Goal: Transaction & Acquisition: Purchase product/service

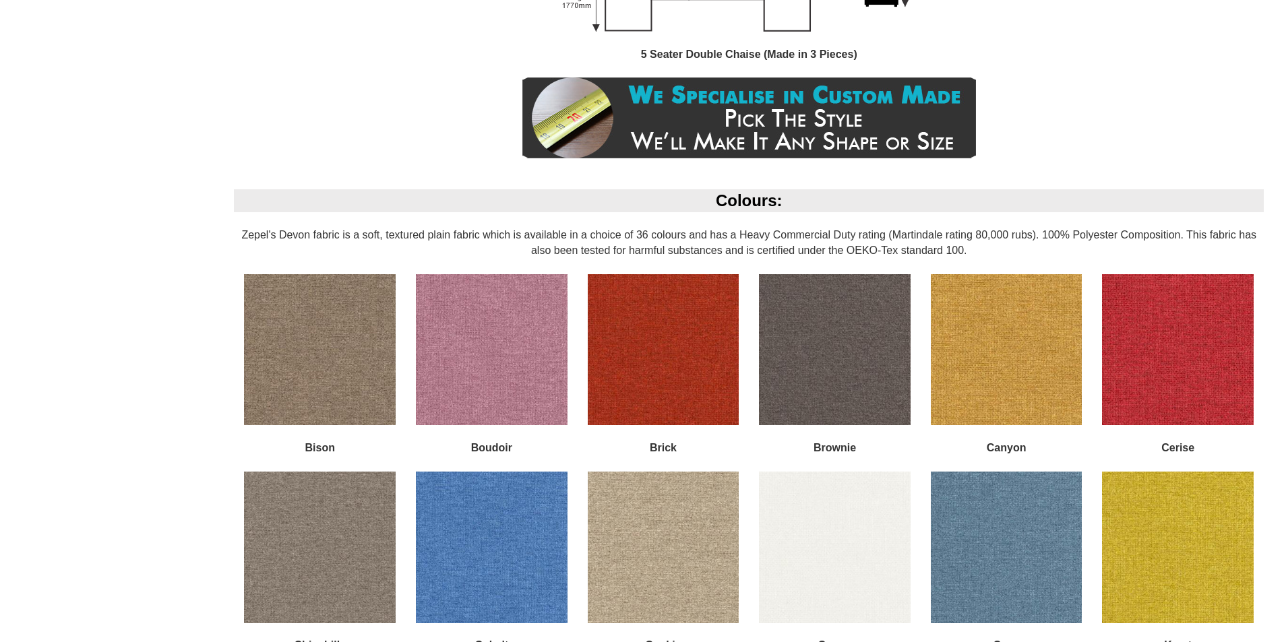
scroll to position [1295, 0]
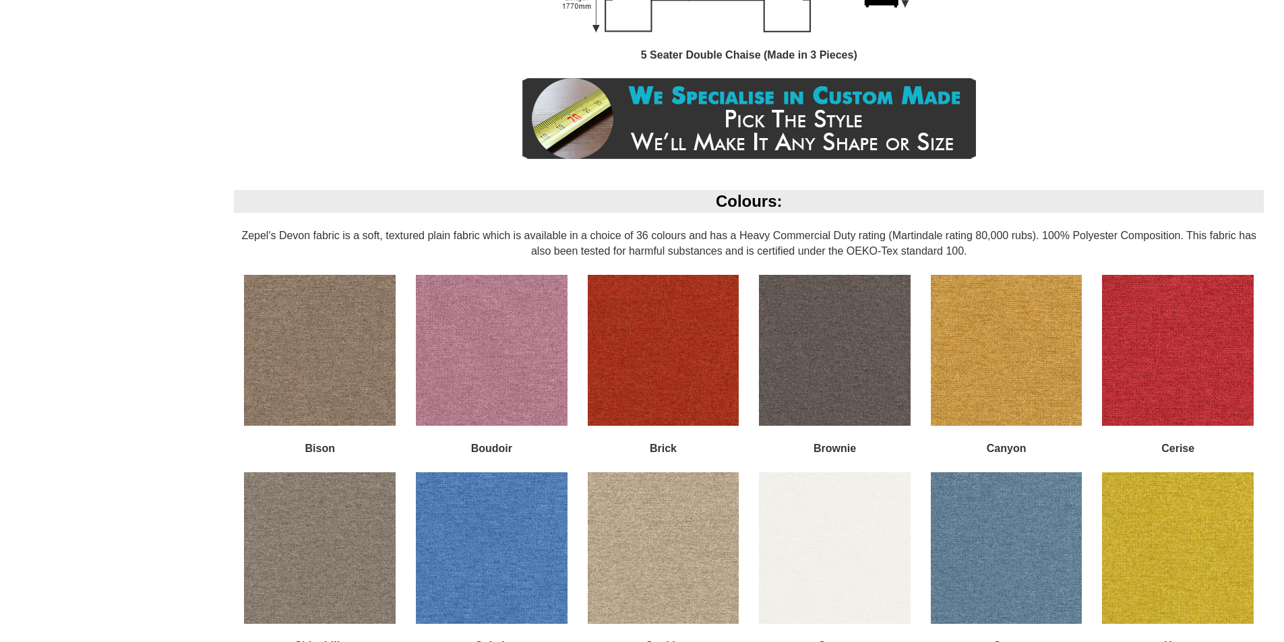
click at [497, 369] on img at bounding box center [492, 351] width 152 height 152
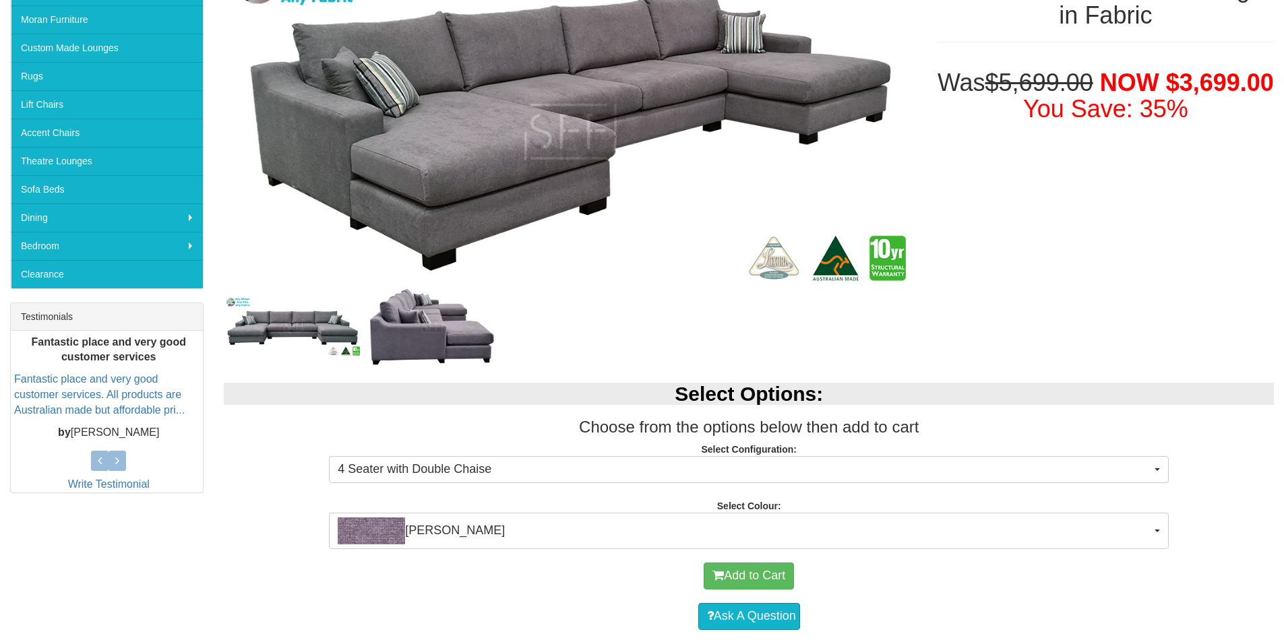
scroll to position [269, 0]
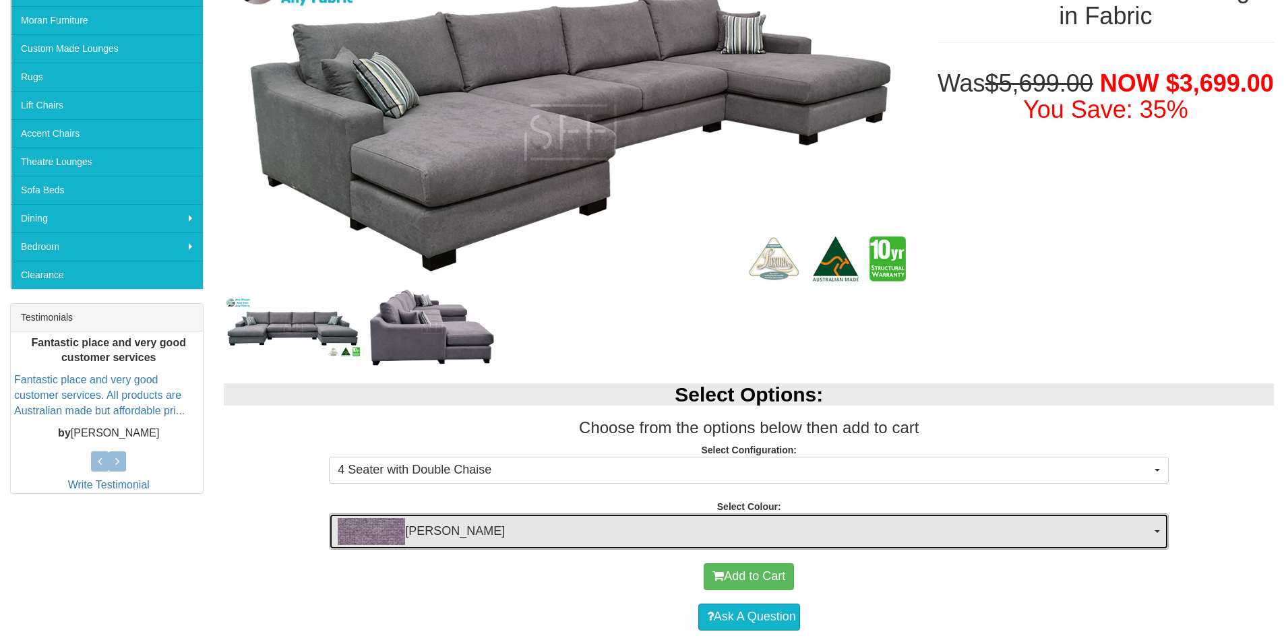
click at [373, 527] on img "button" at bounding box center [371, 531] width 67 height 27
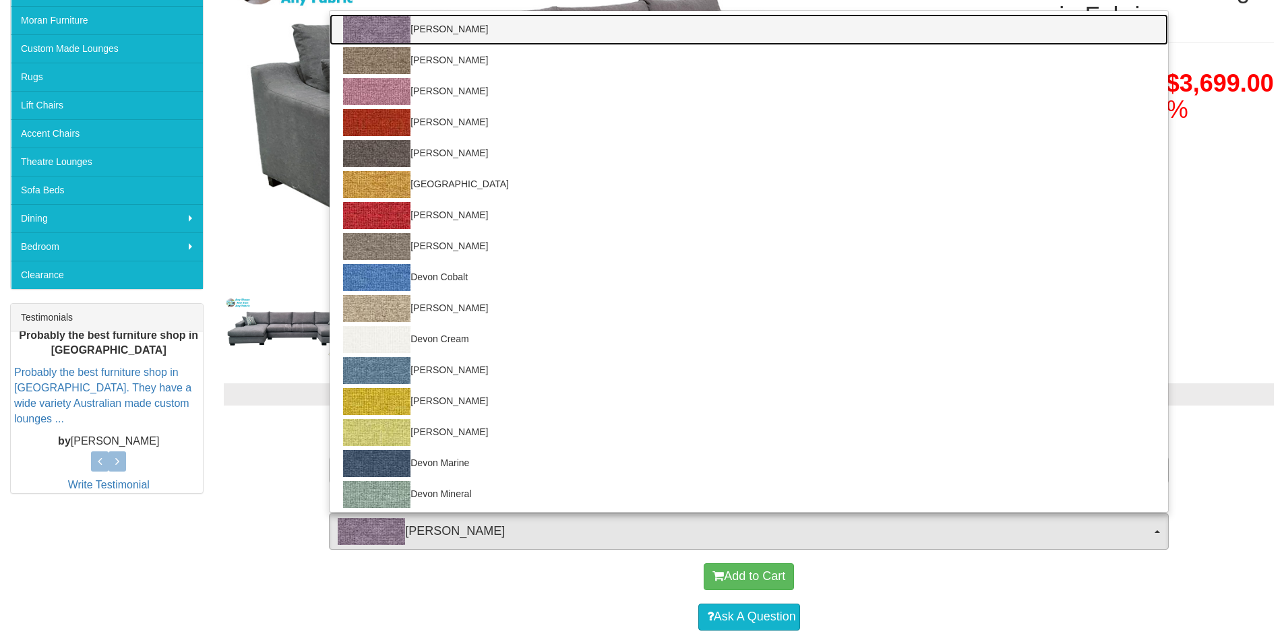
click at [372, 26] on img at bounding box center [376, 29] width 67 height 27
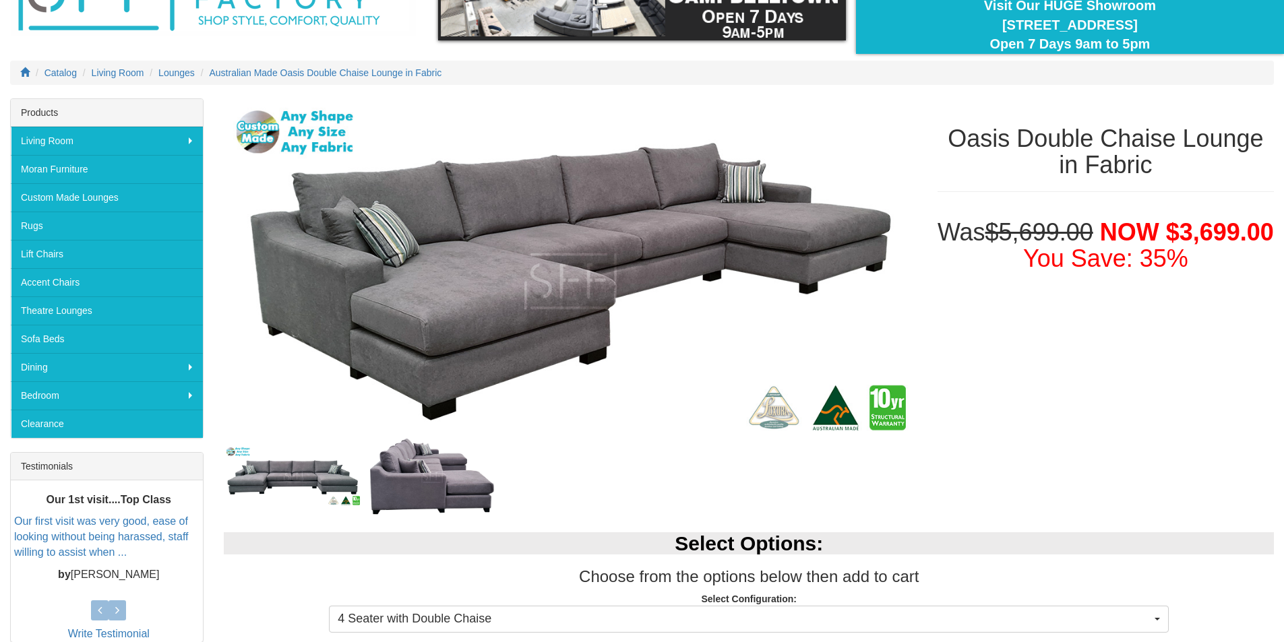
scroll to position [119, 0]
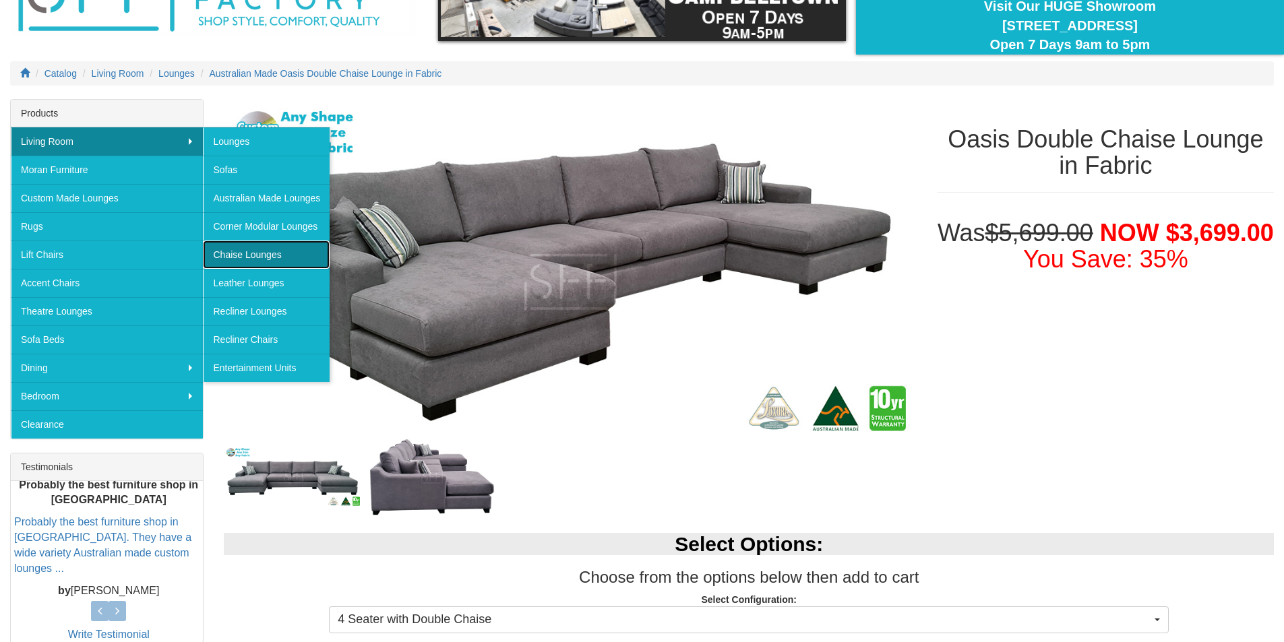
click at [258, 256] on link "Chaise Lounges" at bounding box center [266, 255] width 127 height 28
